Goal: Navigation & Orientation: Understand site structure

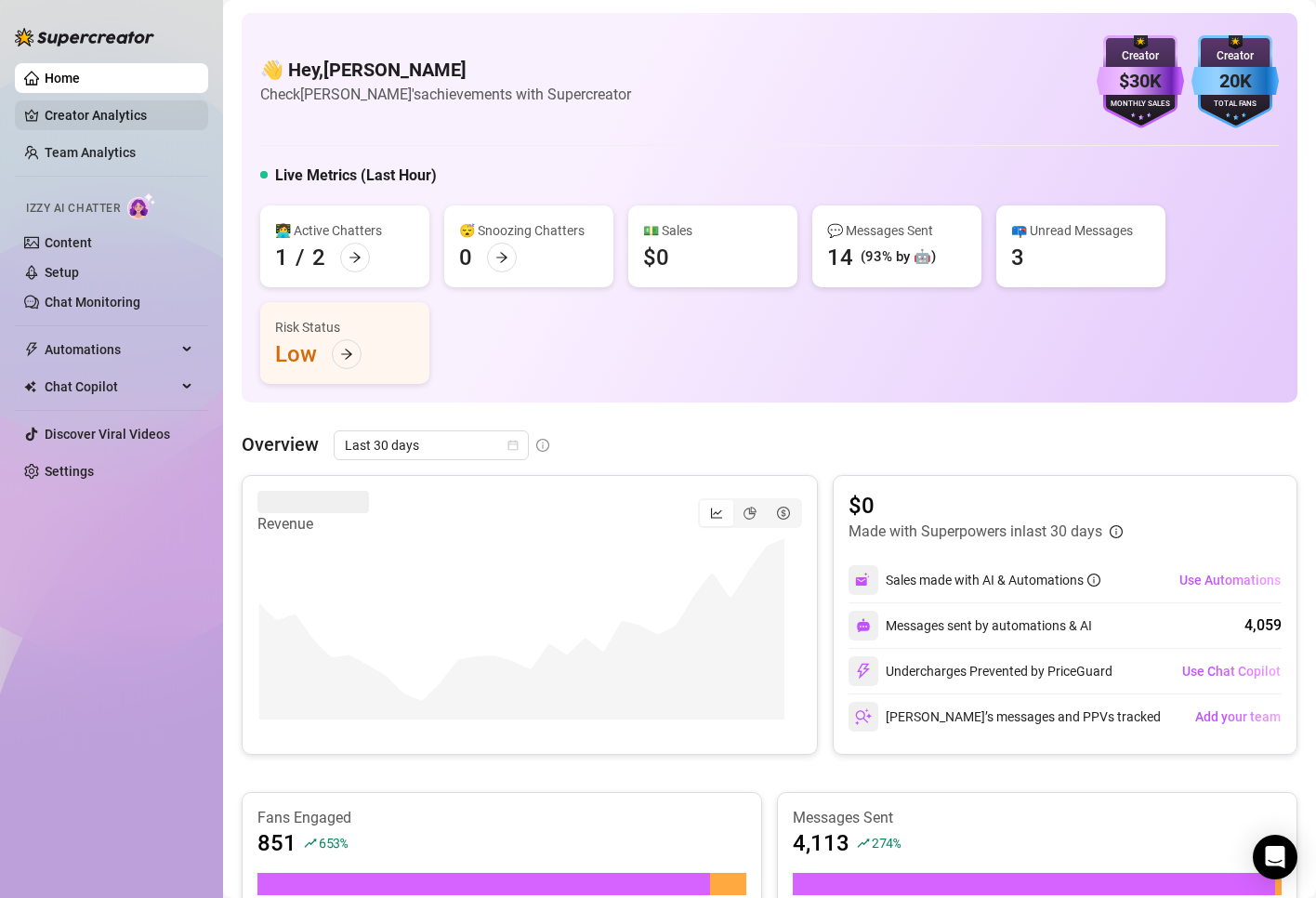
click at [58, 108] on link "Creator Analytics" at bounding box center [119, 114] width 149 height 30
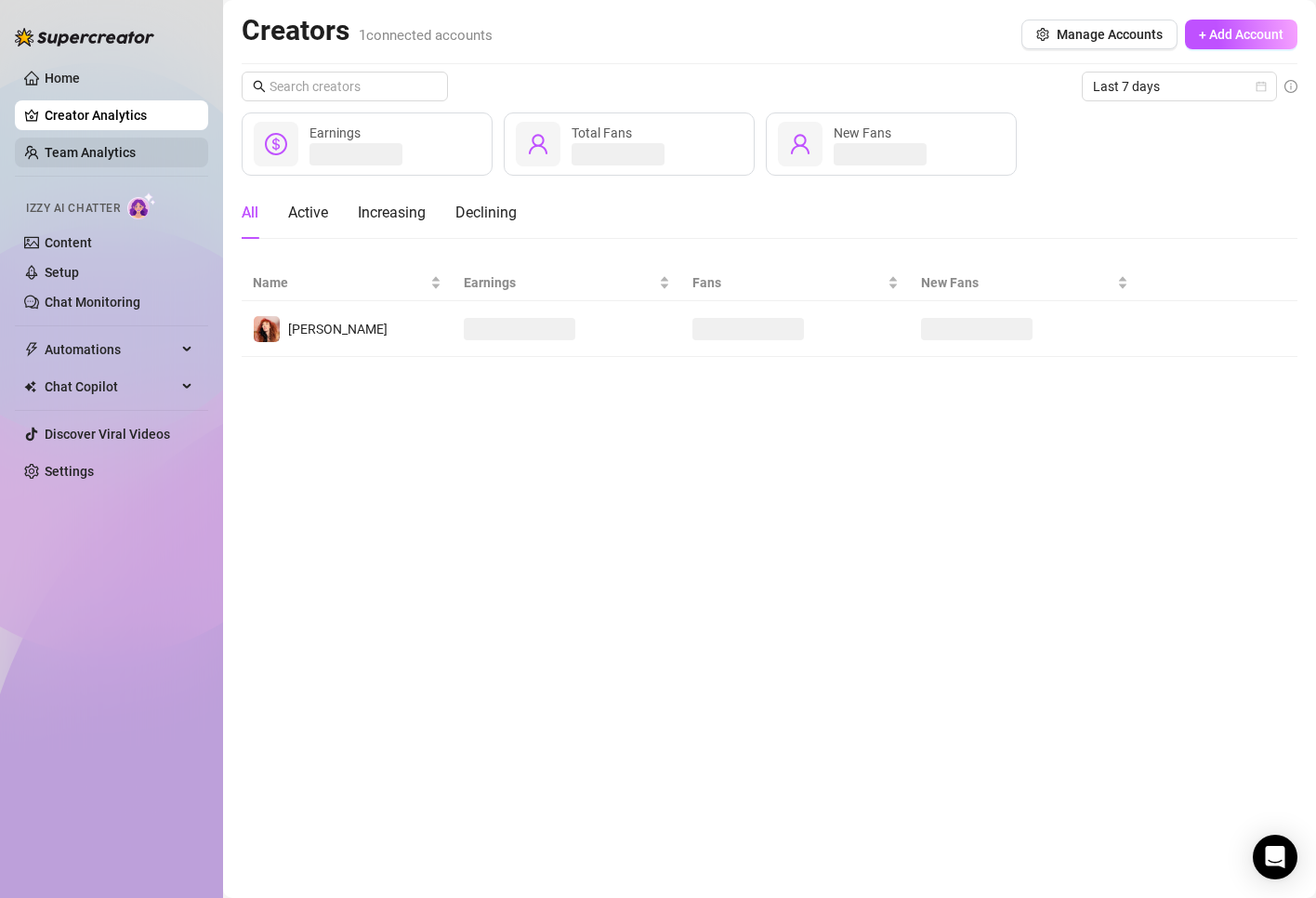
click at [78, 158] on link "Team Analytics" at bounding box center [90, 152] width 91 height 15
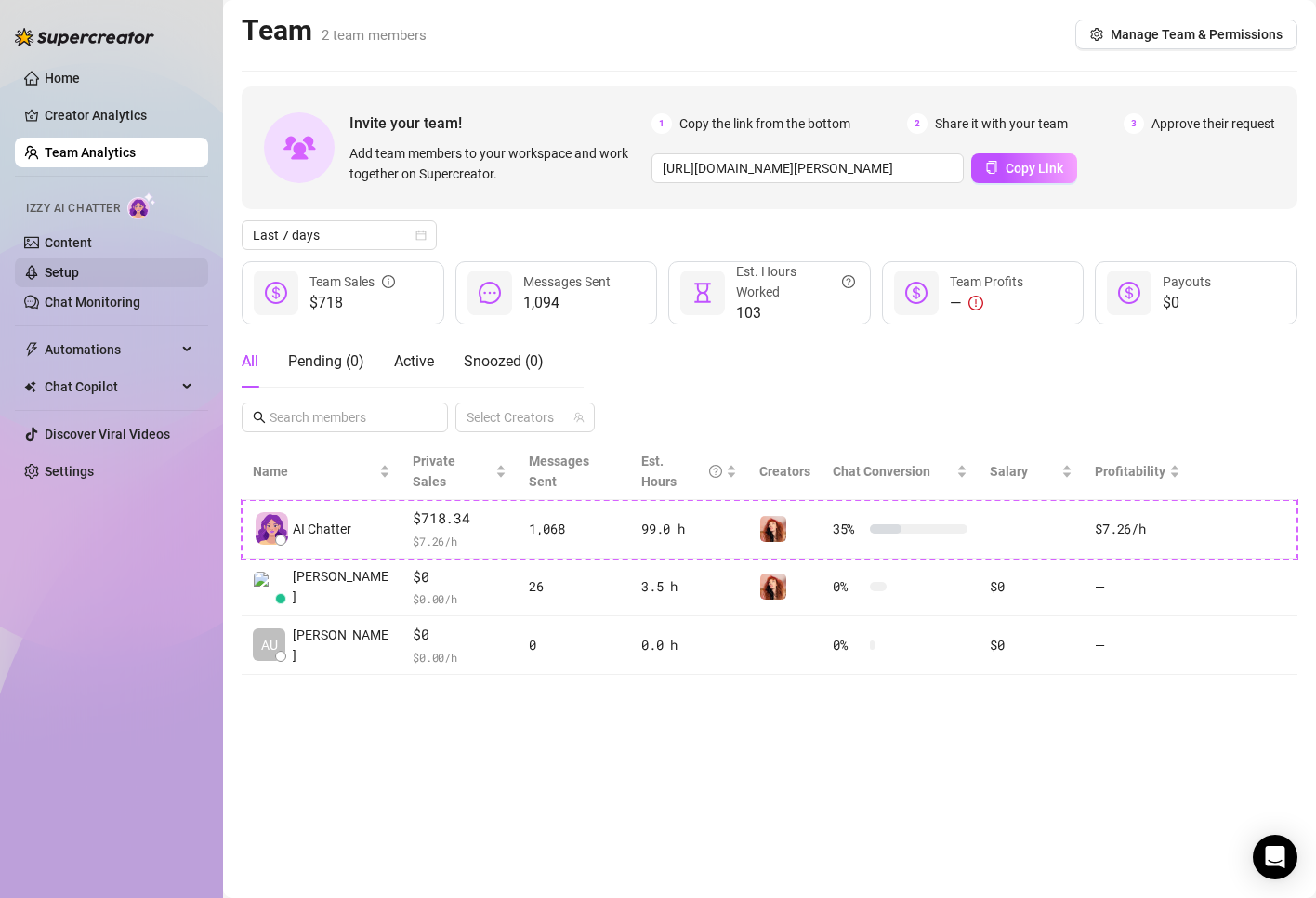
click at [68, 265] on link "Setup" at bounding box center [62, 272] width 34 height 15
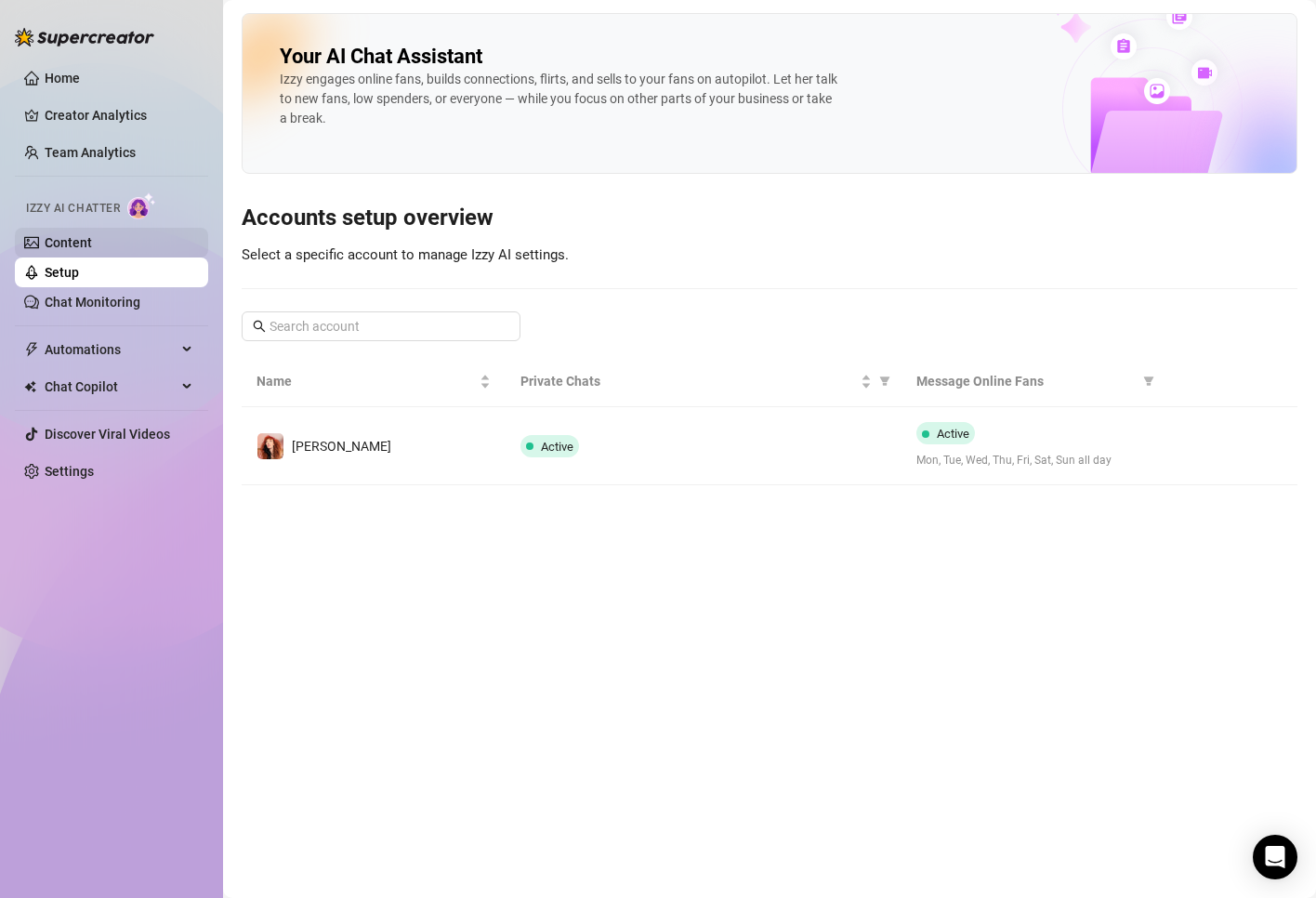
click at [75, 246] on link "Content" at bounding box center [69, 243] width 48 height 15
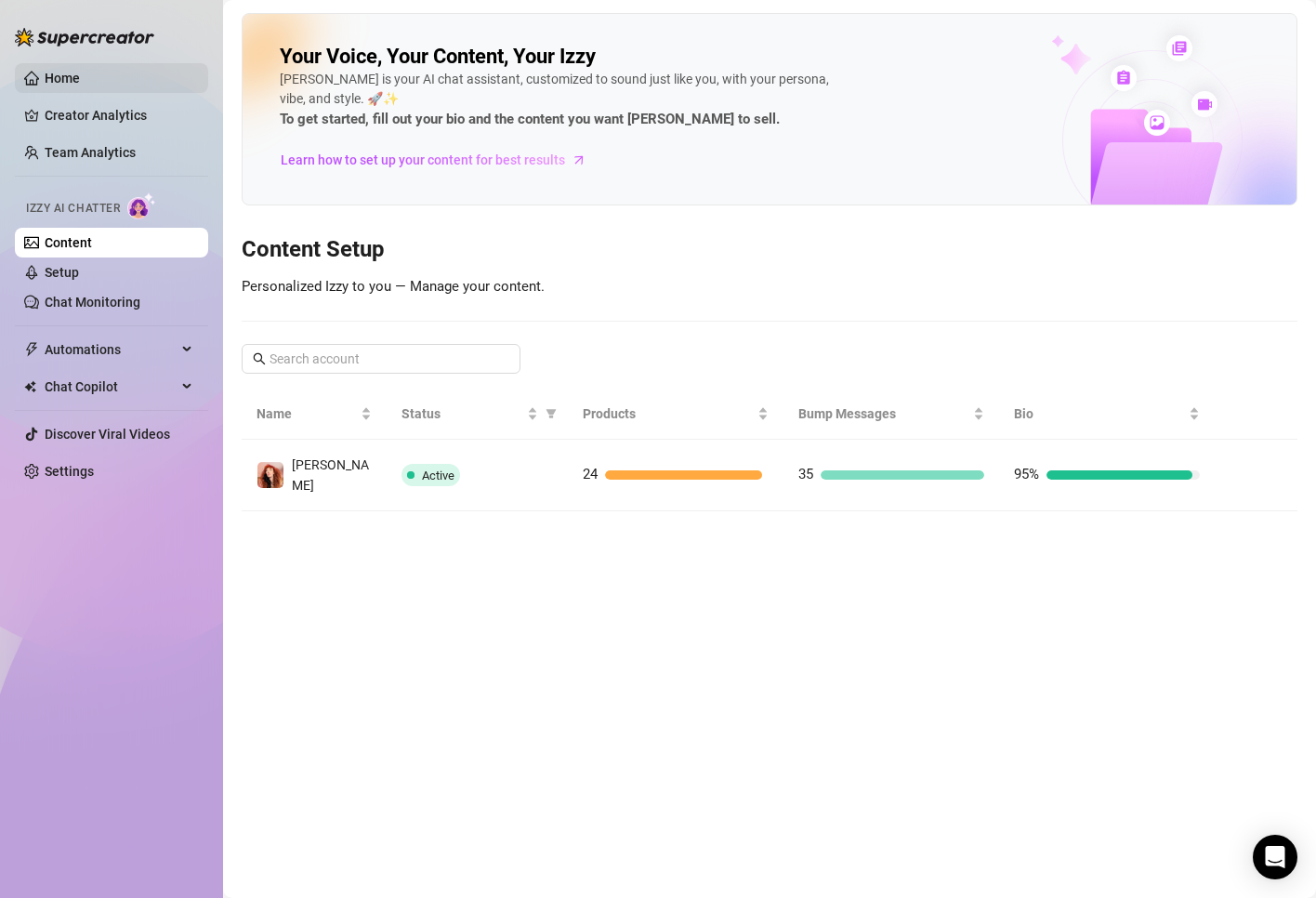
click at [70, 83] on link "Home" at bounding box center [62, 78] width 35 height 15
